Goal: Find specific page/section: Locate a particular part of the current website

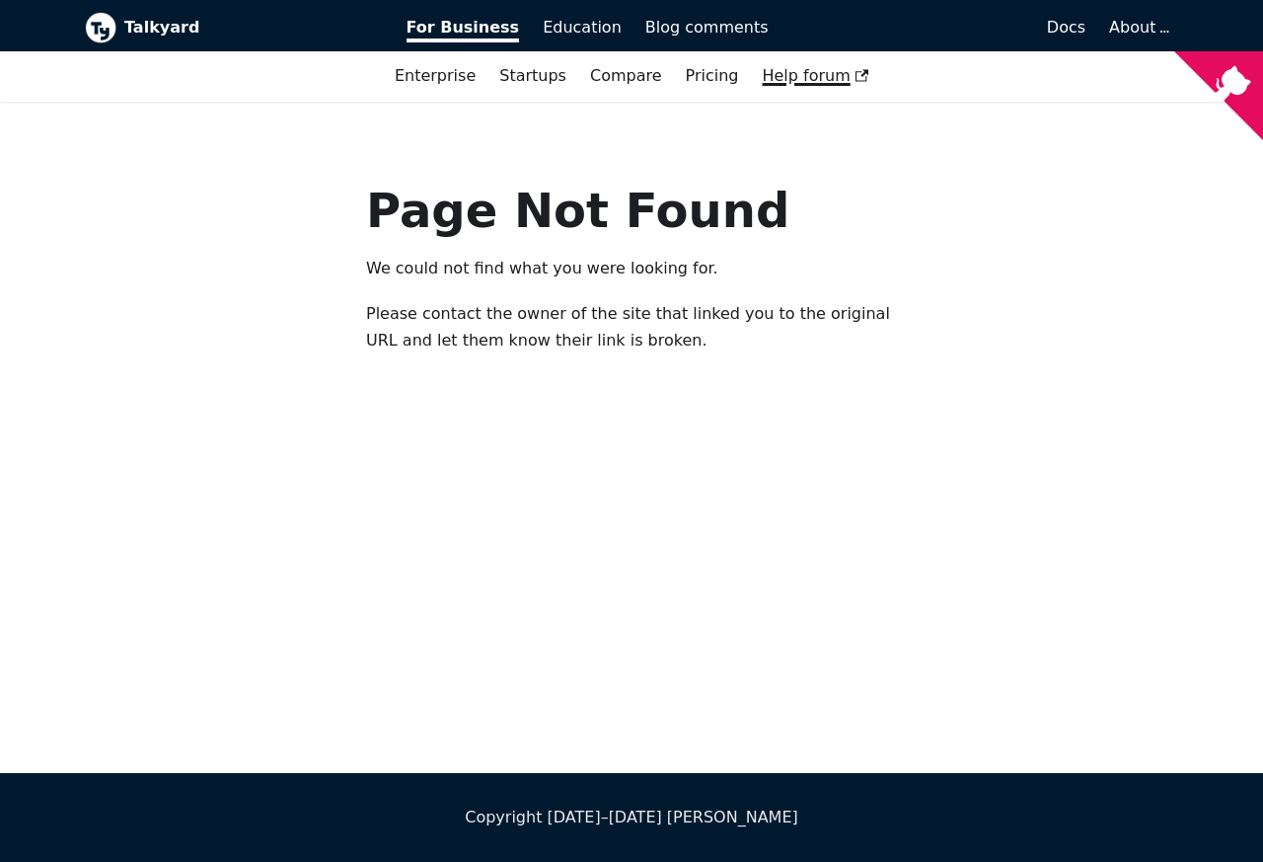
click at [815, 79] on span "Help forum" at bounding box center [815, 75] width 107 height 19
click at [831, 79] on link "Concepts" at bounding box center [810, 76] width 98 height 34
